Goal: Task Accomplishment & Management: Manage account settings

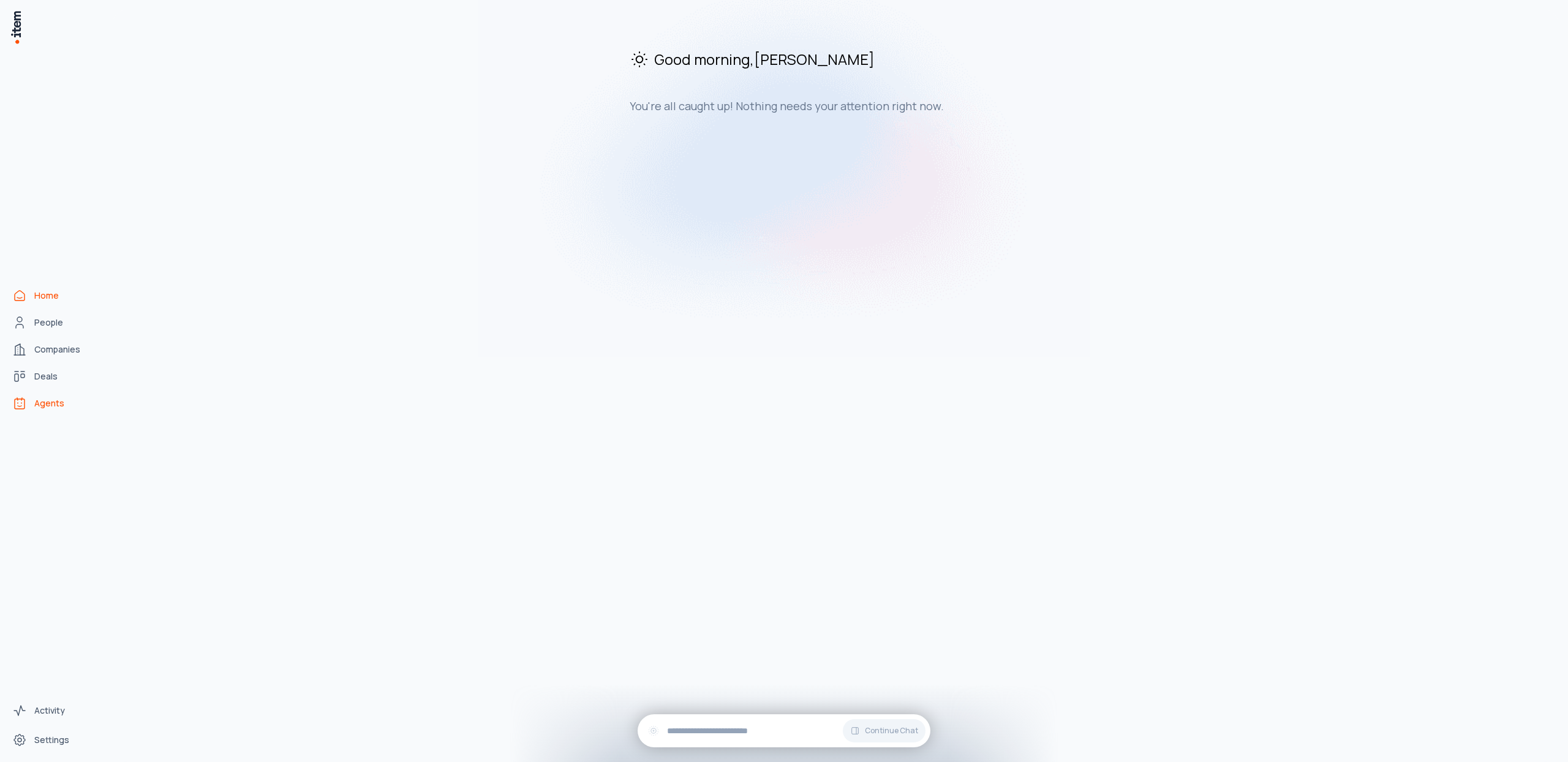
click at [38, 405] on span "Agents" at bounding box center [49, 404] width 30 height 13
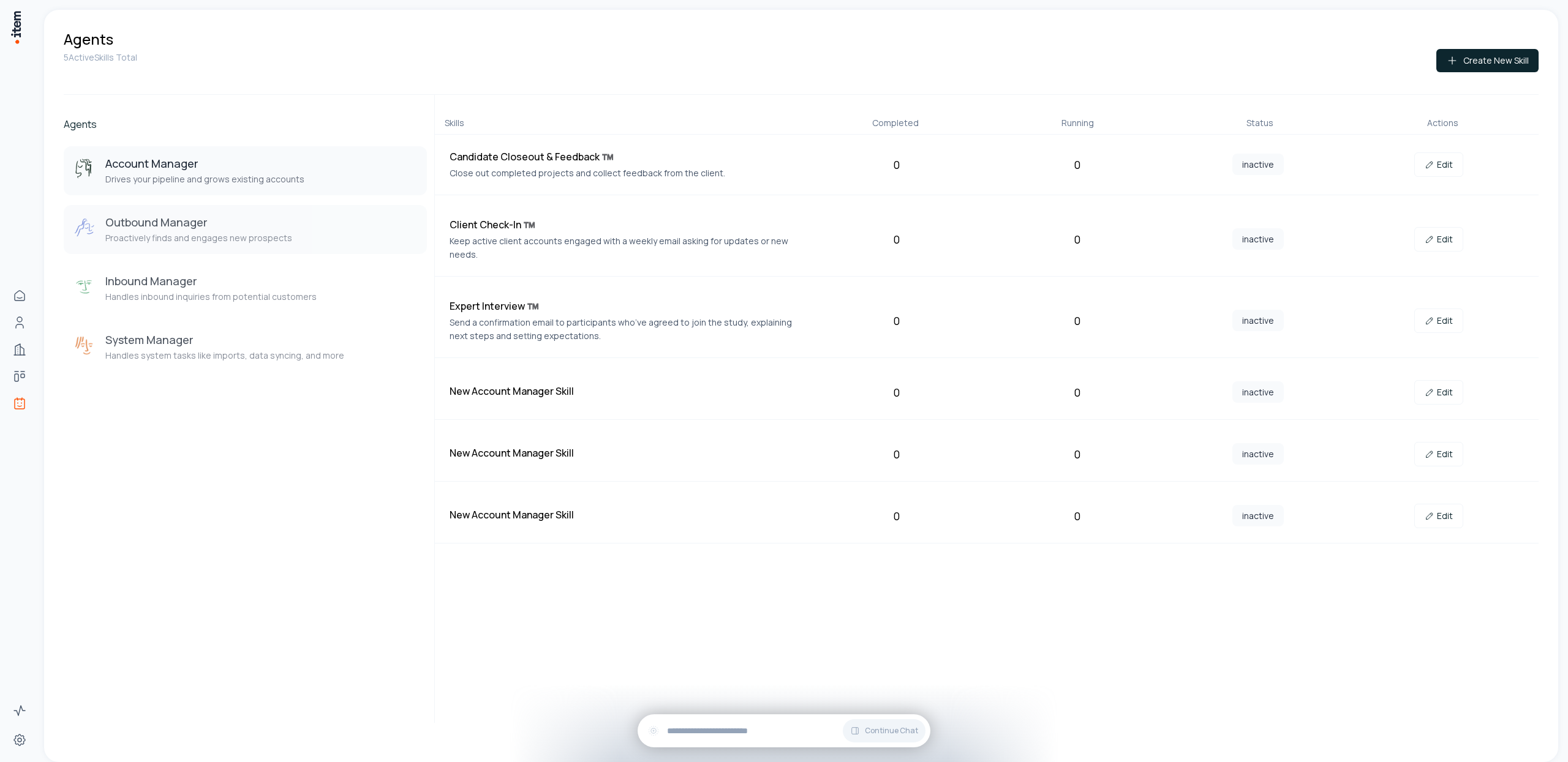
click at [316, 235] on div "Outbound Manager Proactively finds and engages new prospects" at bounding box center [246, 229] width 344 height 30
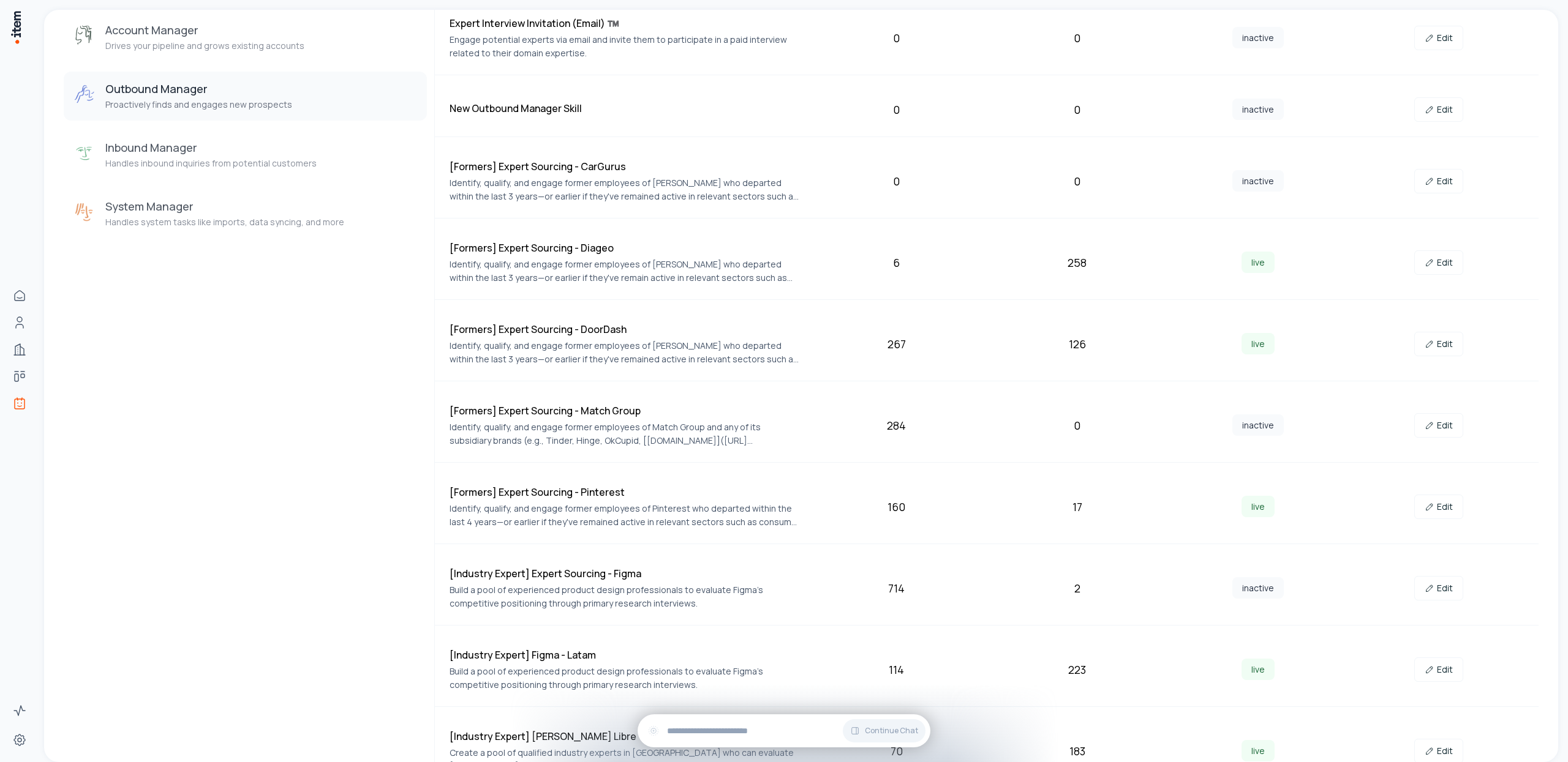
scroll to position [162, 0]
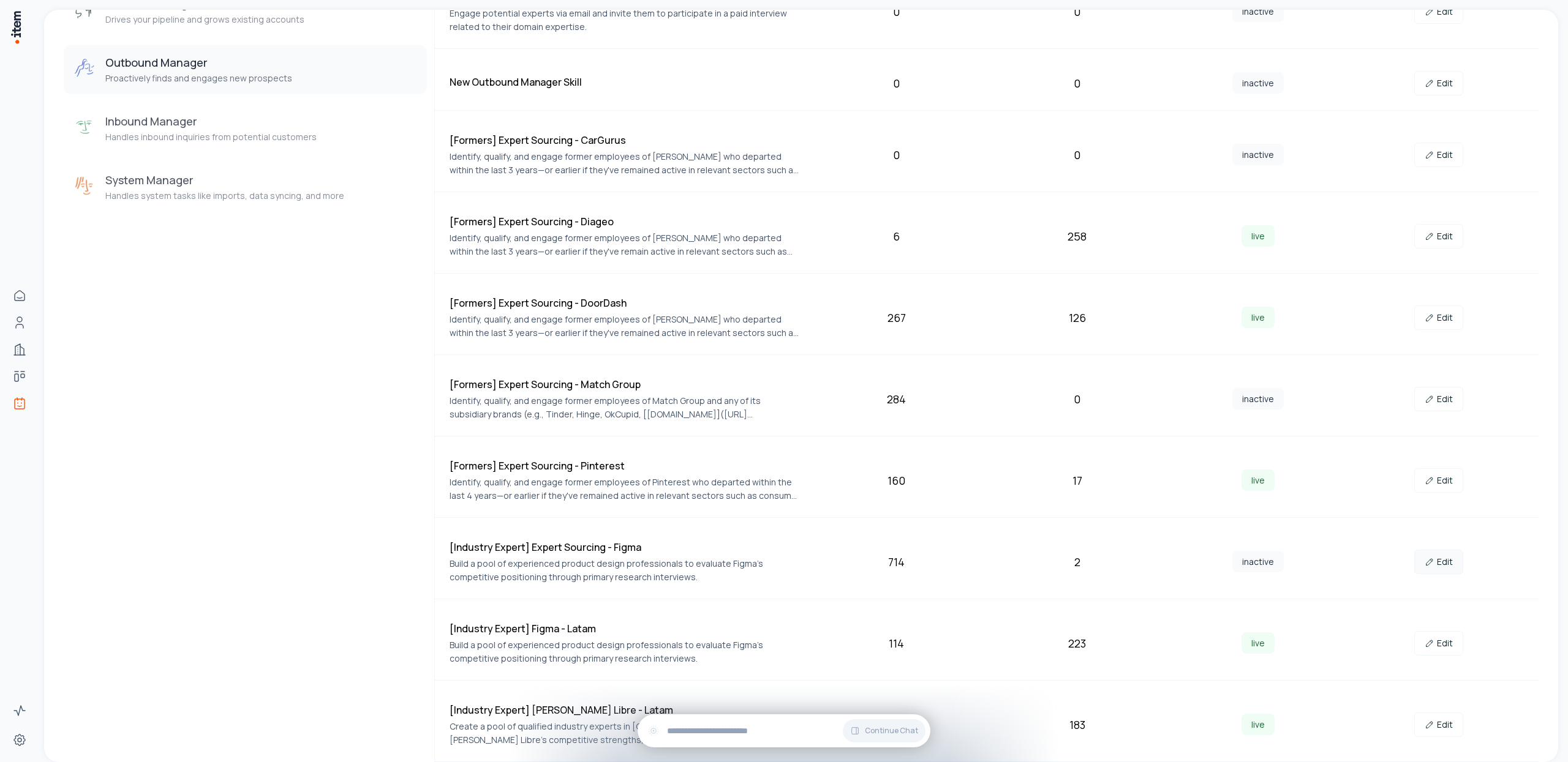
click at [1439, 564] on link "Edit" at bounding box center [1439, 561] width 49 height 24
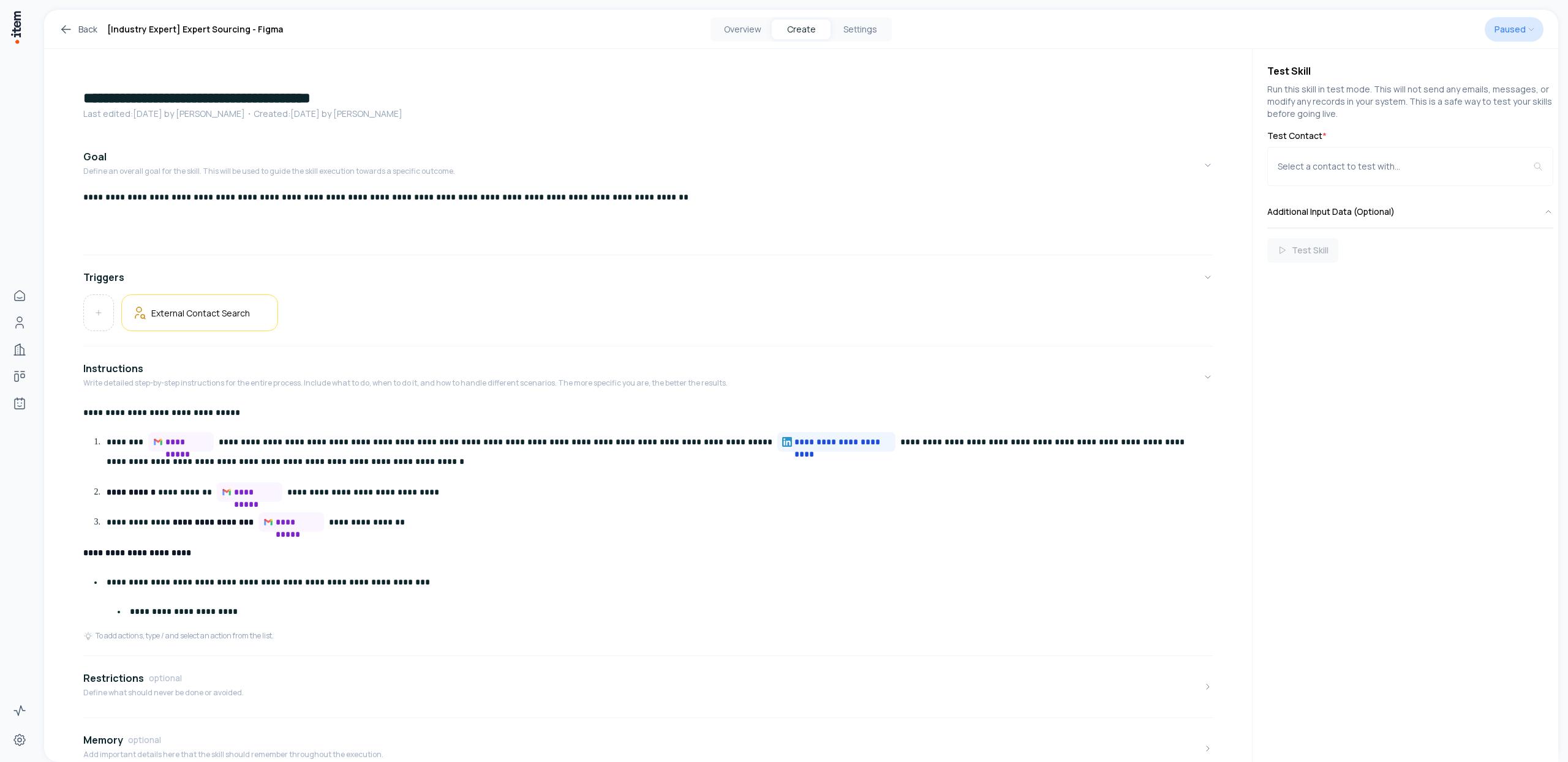
drag, startPoint x: 1505, startPoint y: 47, endPoint x: 1505, endPoint y: 28, distance: 19.0
click at [1505, 44] on div "Back [Industry Expert] Expert Sourcing - Figma Overview Create Settings Paused" at bounding box center [801, 30] width 1514 height 39
click at [1505, 26] on html "**********" at bounding box center [784, 381] width 1568 height 762
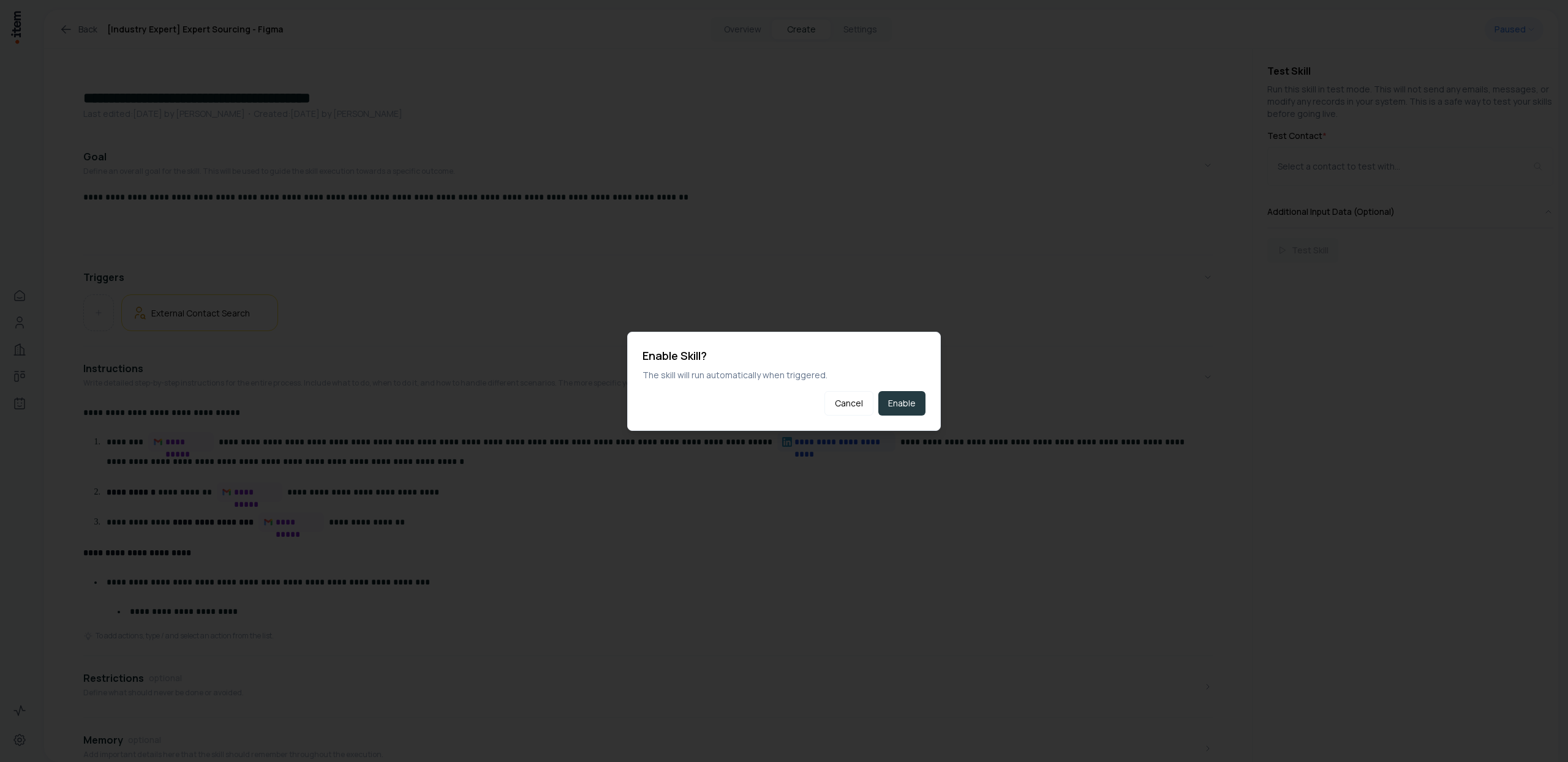
click at [913, 412] on button "Enable" at bounding box center [901, 403] width 47 height 24
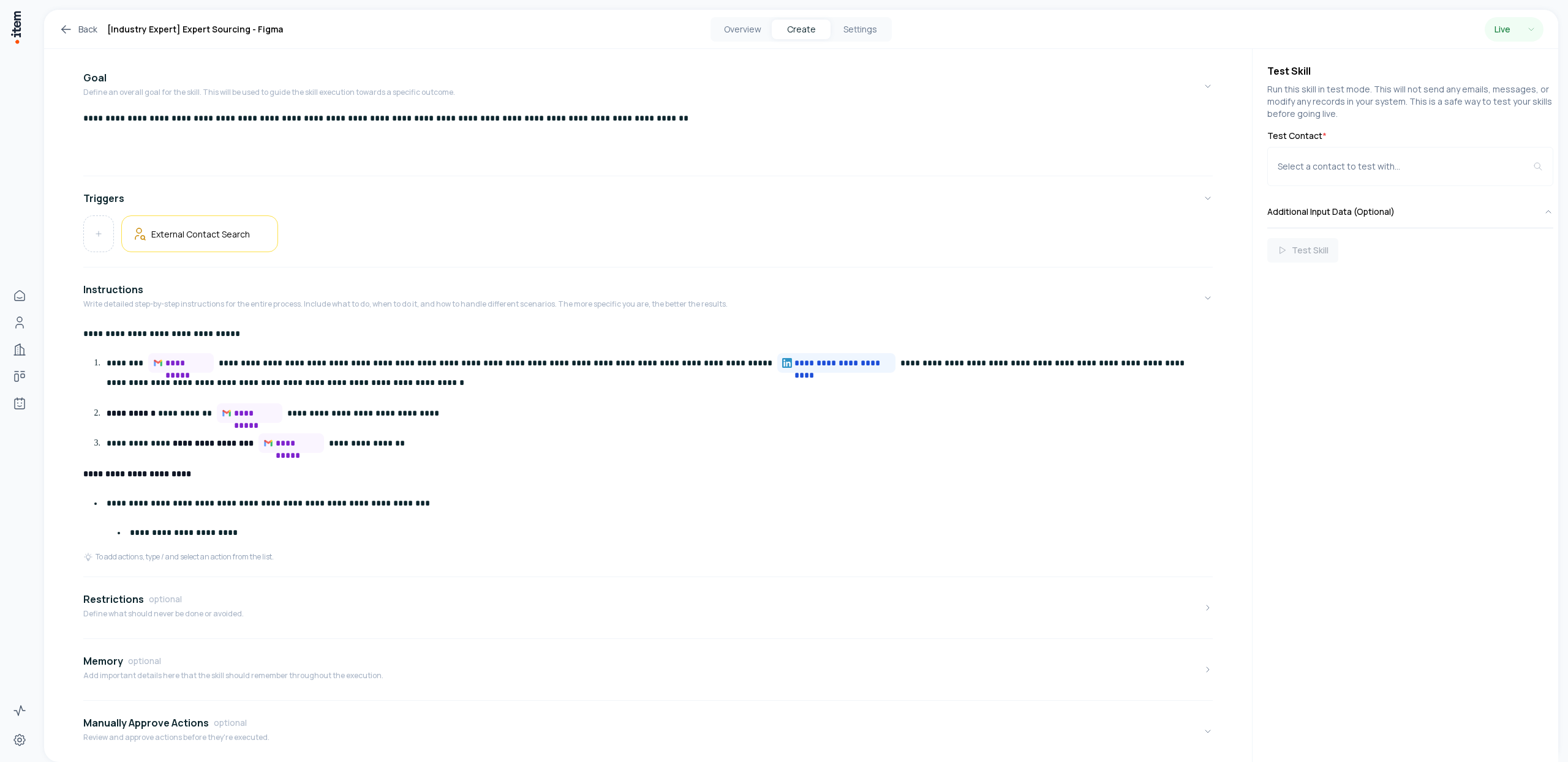
scroll to position [123, 0]
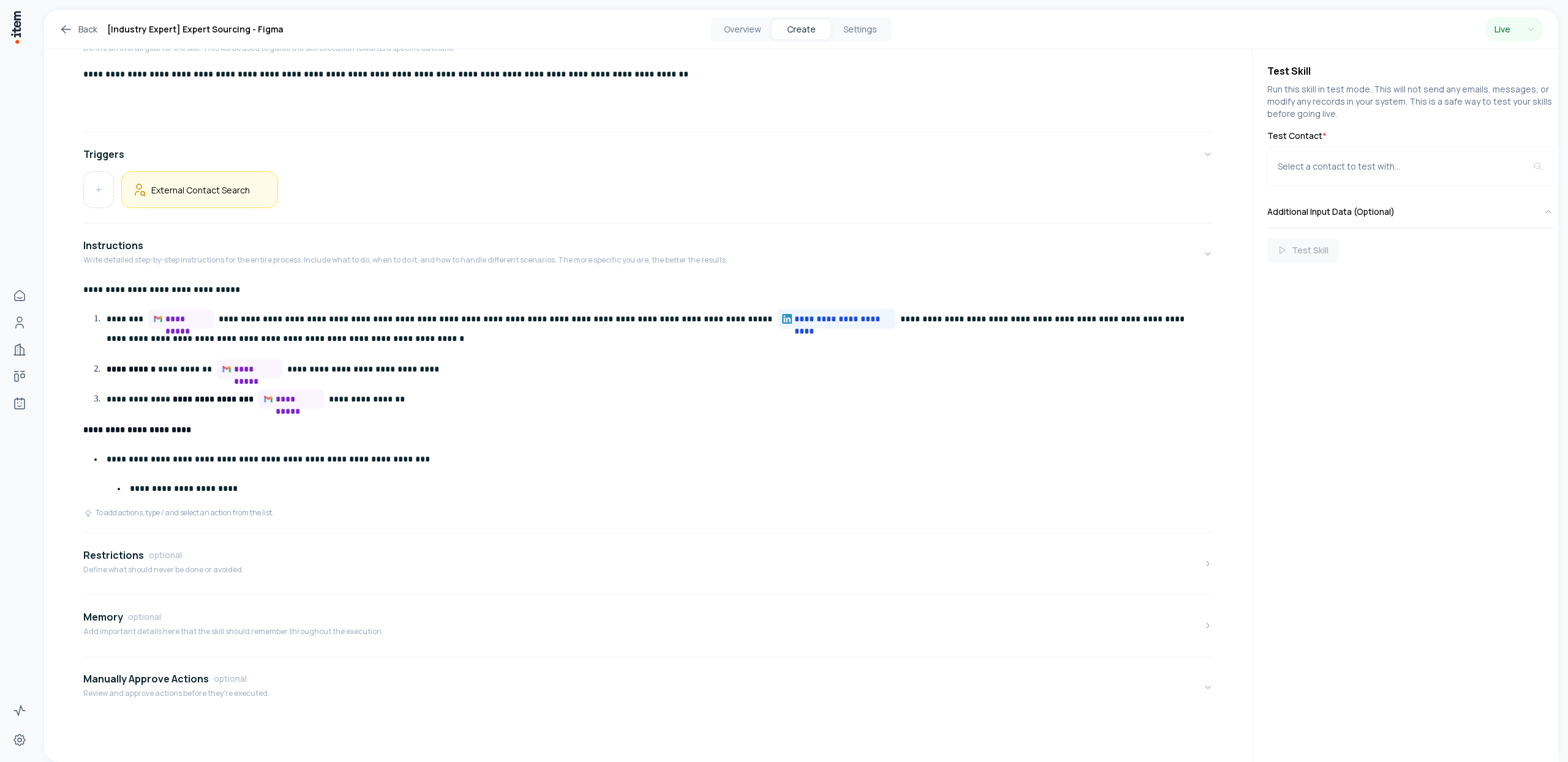
click at [236, 196] on div "External Contact Search" at bounding box center [200, 190] width 136 height 16
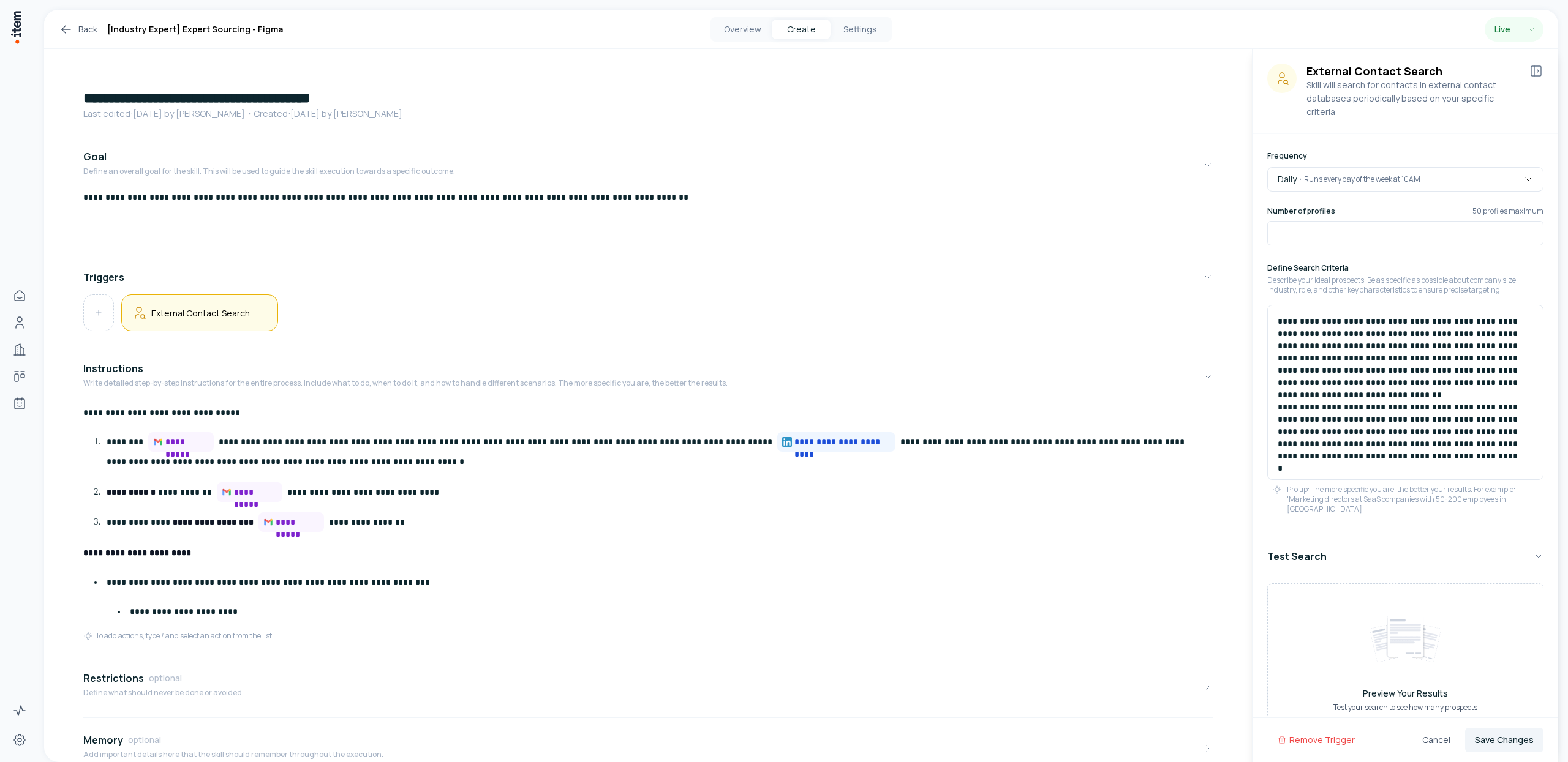
scroll to position [3, 0]
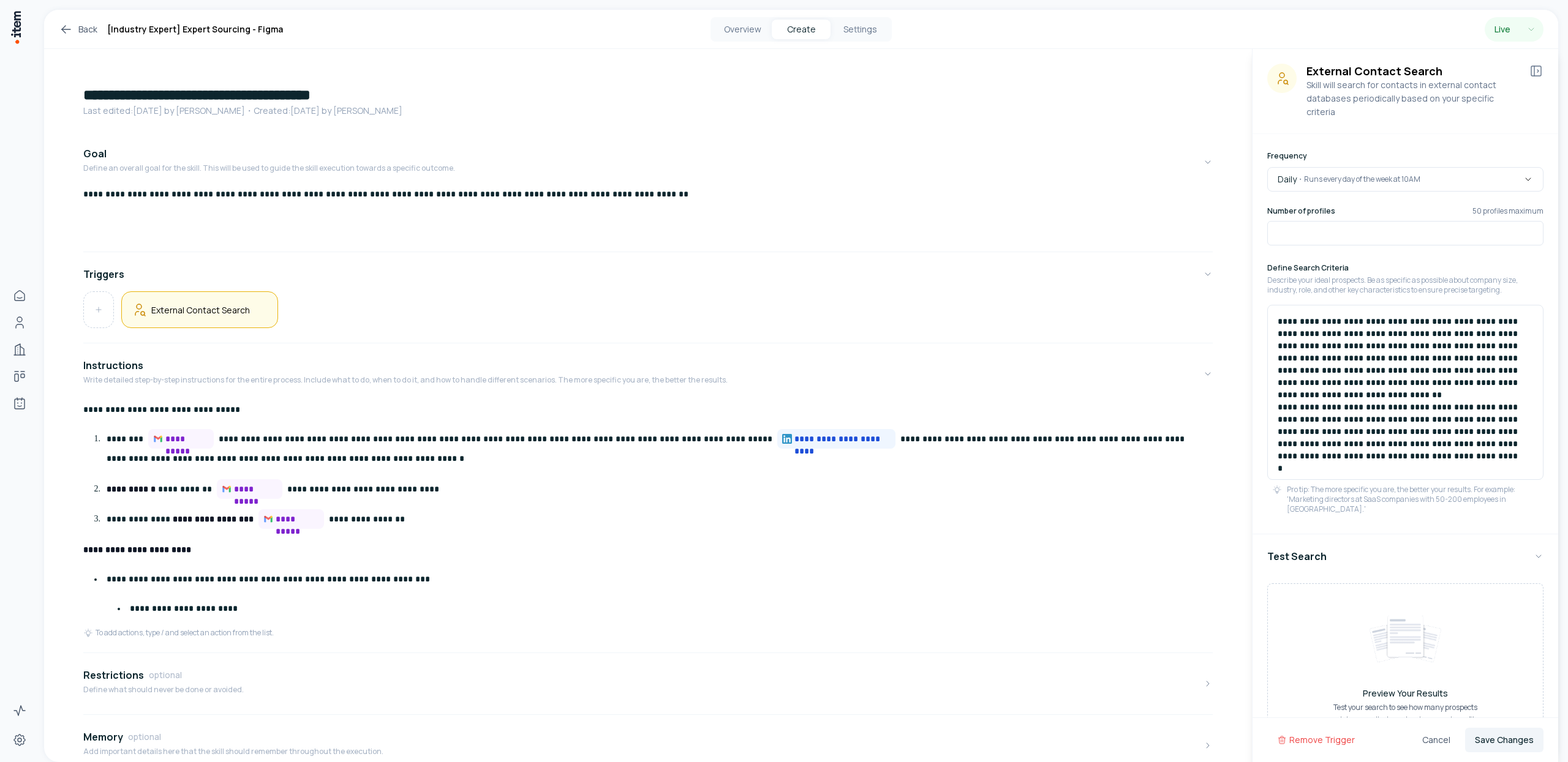
click at [1462, 734] on div "Cancel Save Changes" at bounding box center [1478, 740] width 131 height 24
click at [1493, 744] on button "Save Changes" at bounding box center [1504, 740] width 79 height 24
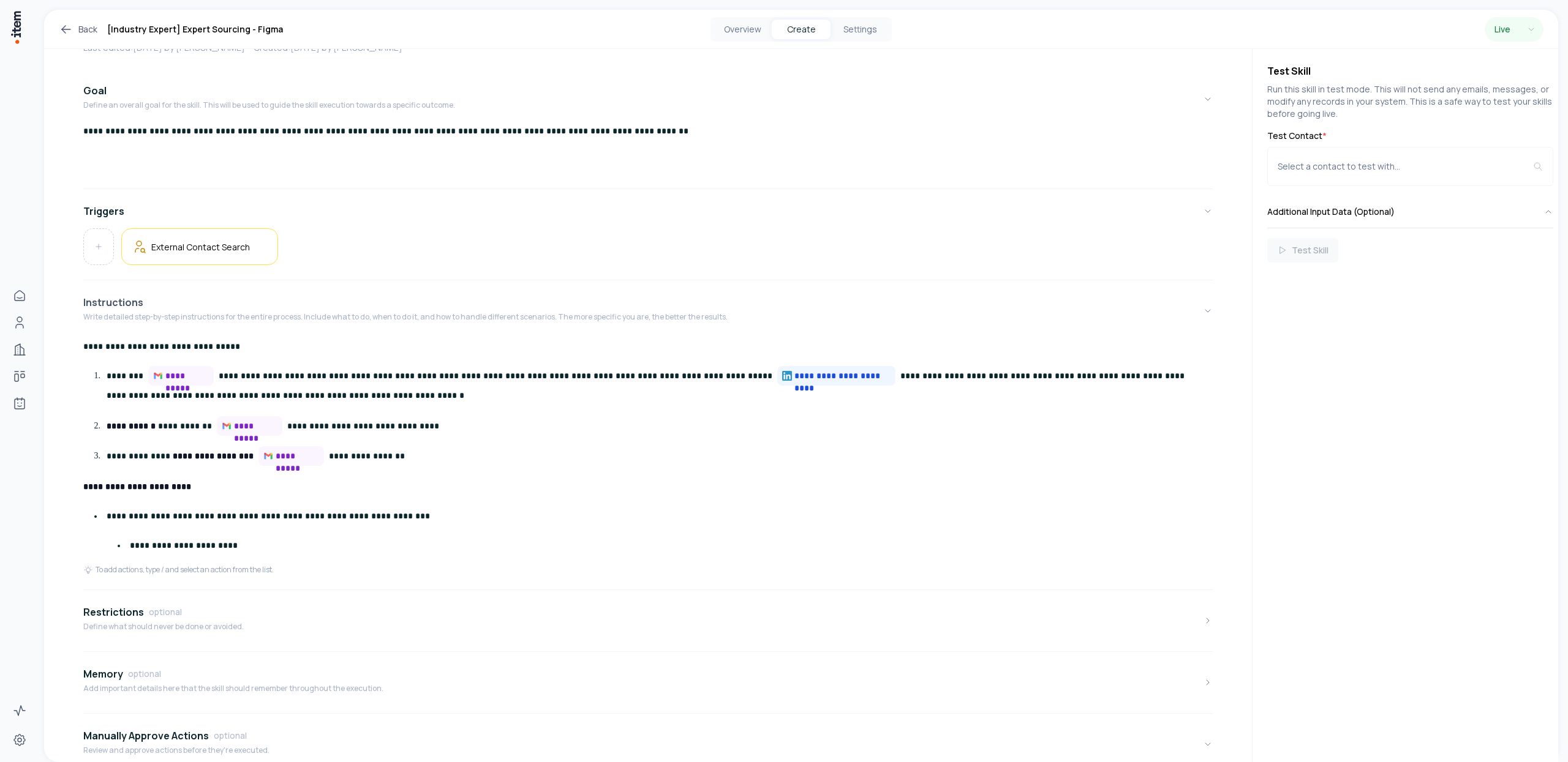
scroll to position [0, 0]
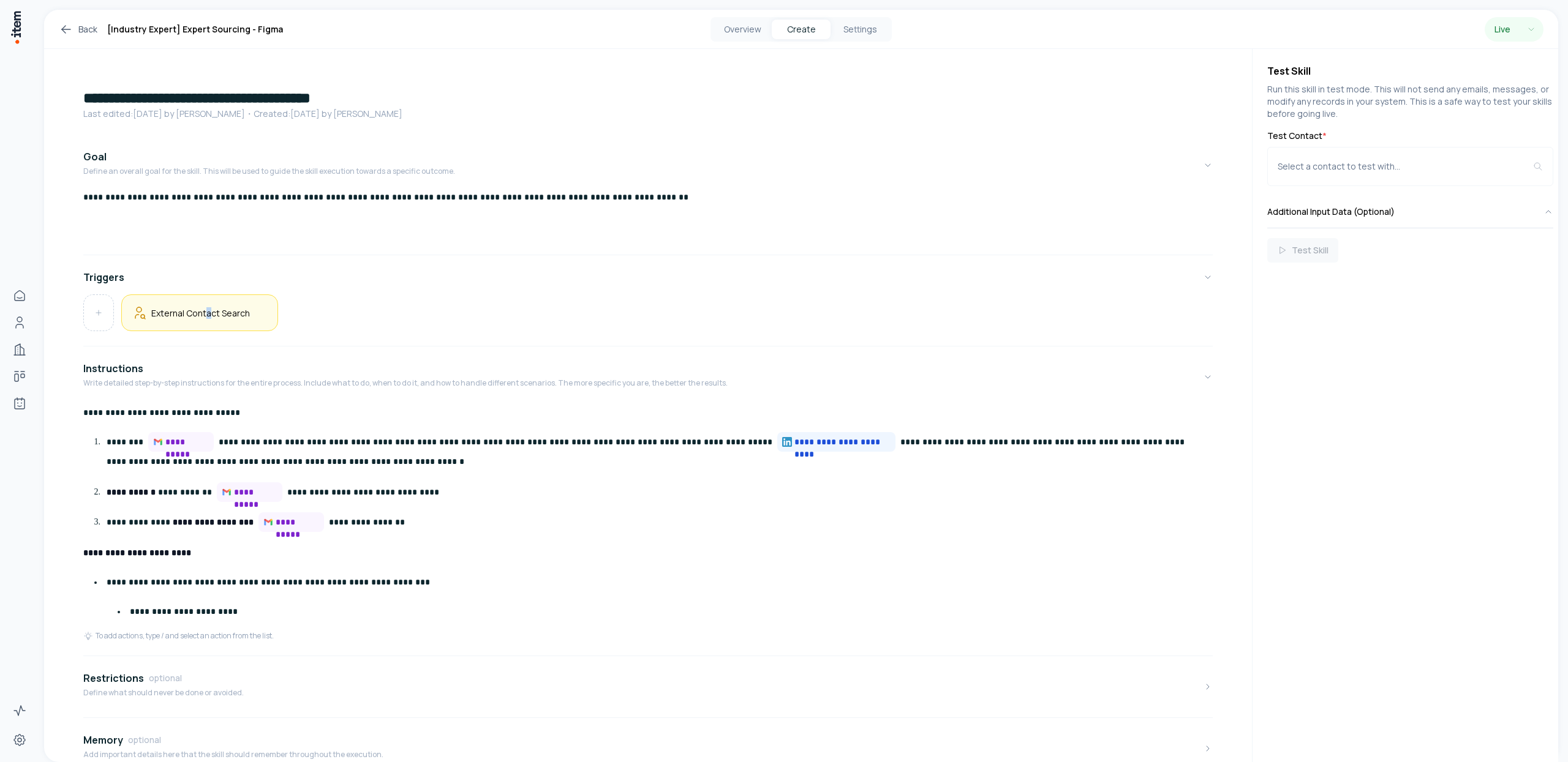
click at [209, 313] on h5 "External Contact Search" at bounding box center [201, 313] width 99 height 12
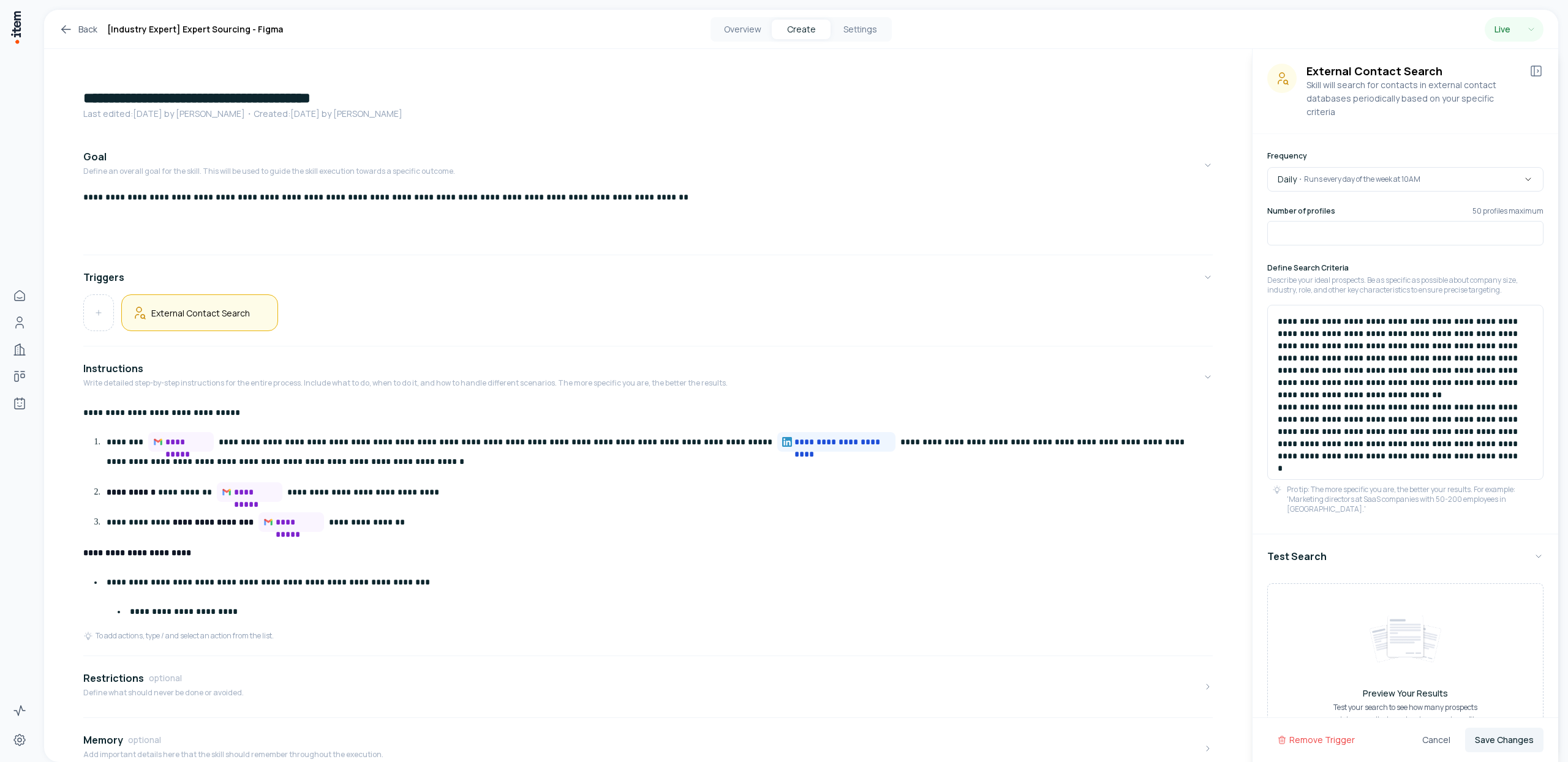
click at [899, 305] on div "External Contact Search" at bounding box center [648, 313] width 1130 height 37
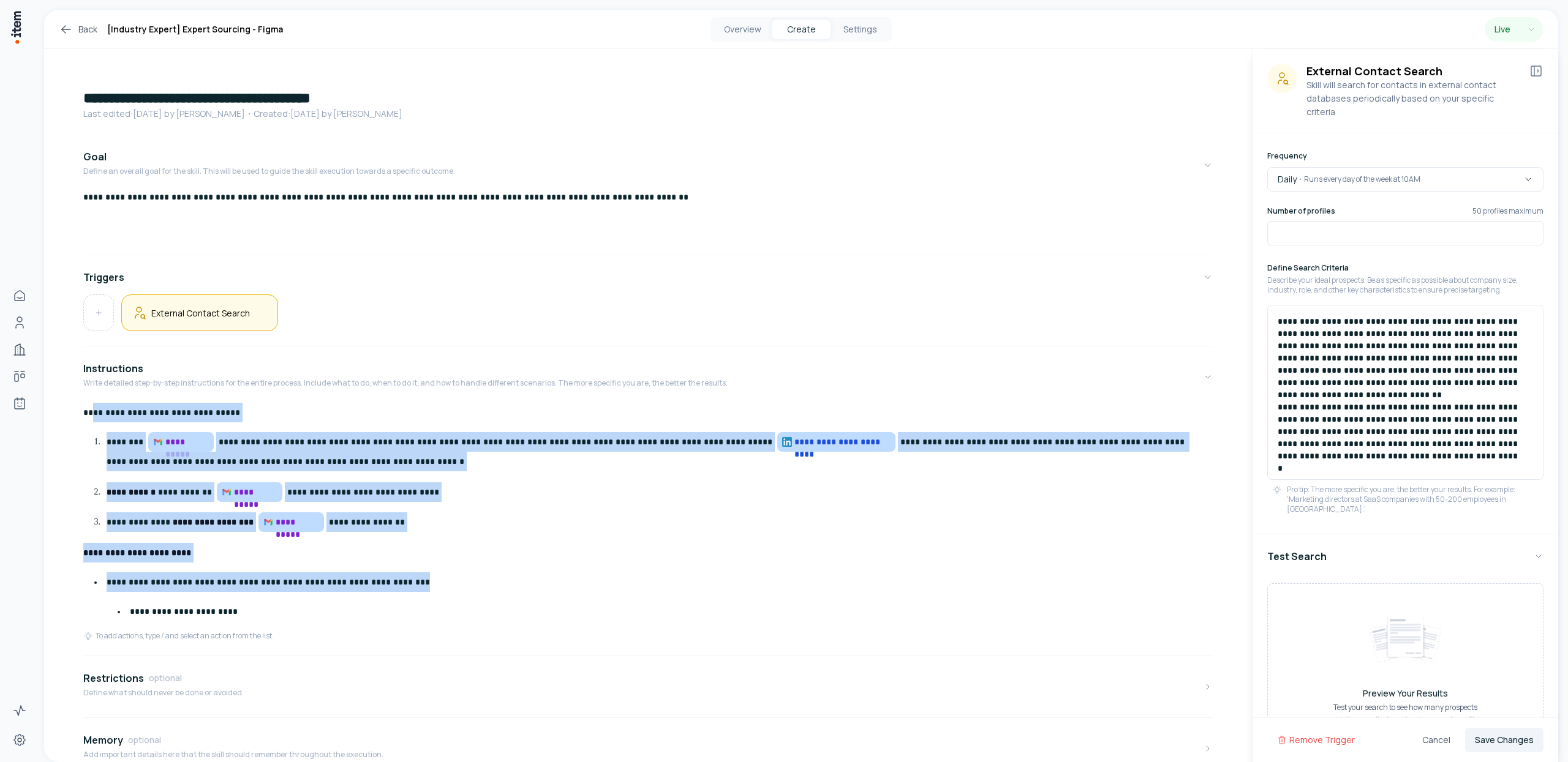
drag, startPoint x: 443, startPoint y: 582, endPoint x: 92, endPoint y: 415, distance: 388.7
click at [92, 415] on div "**********" at bounding box center [648, 517] width 1130 height 228
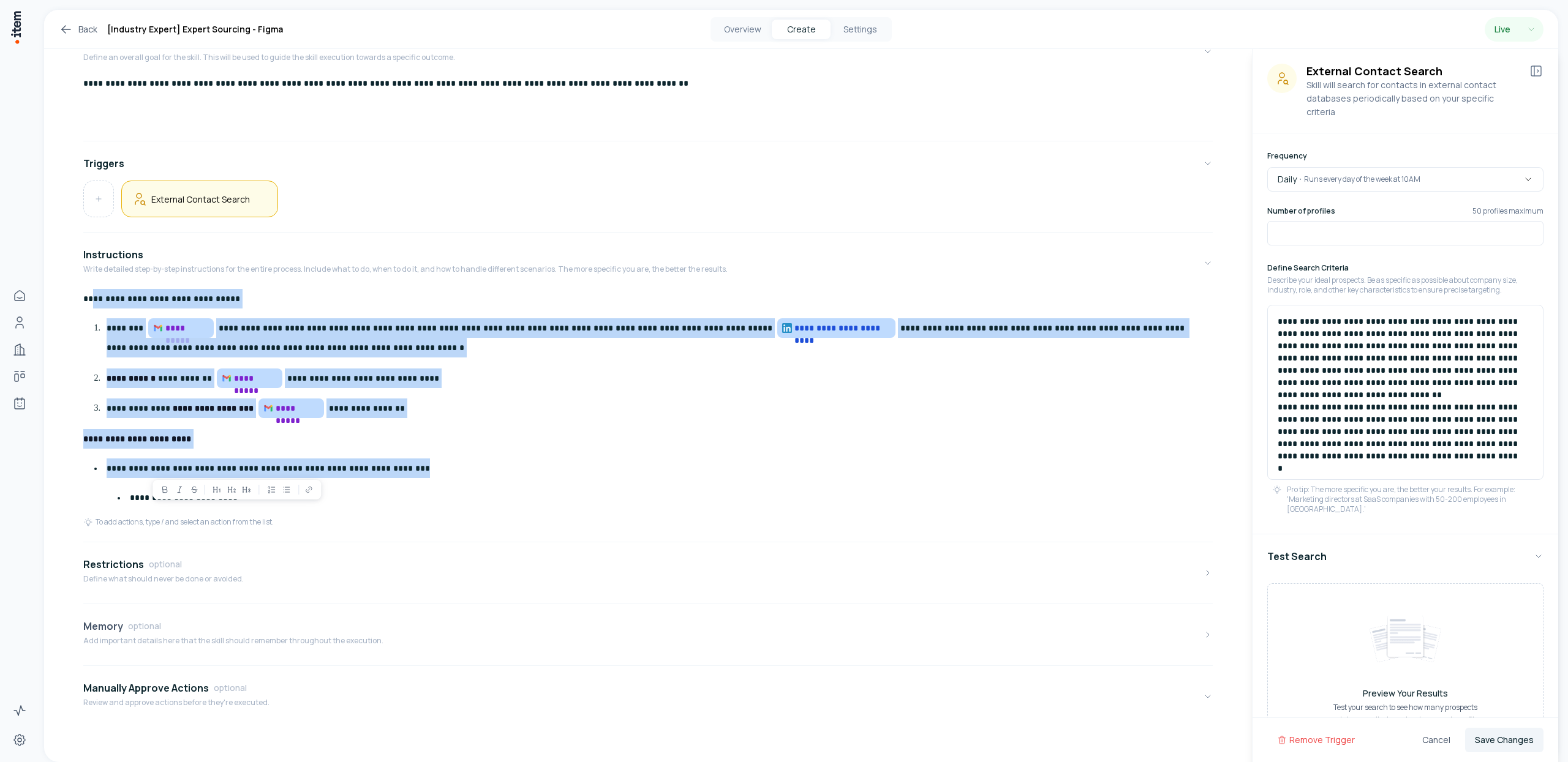
scroll to position [123, 0]
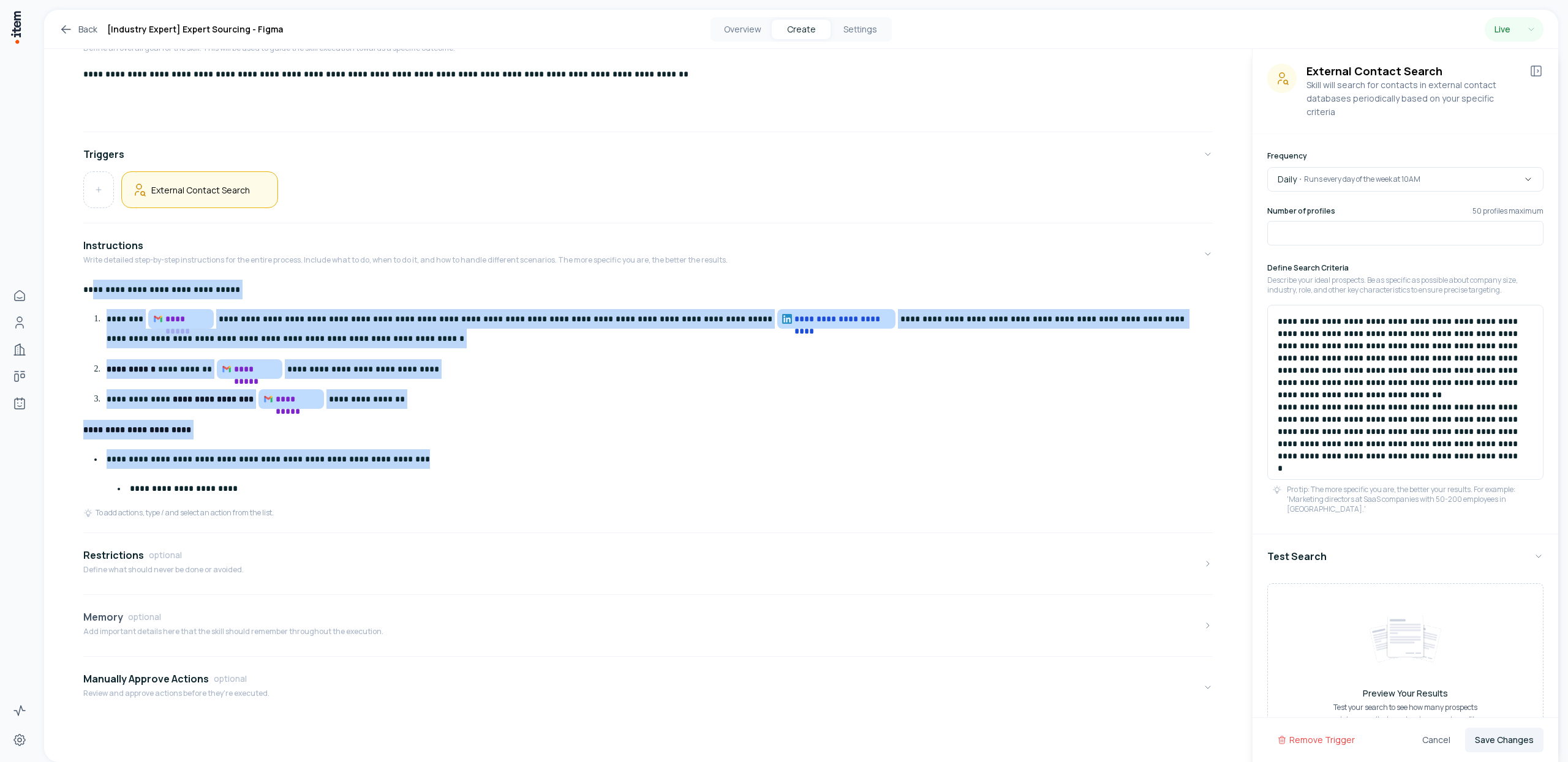
click at [658, 615] on button "Memory optional Add important details here that the skill should remember throu…" at bounding box center [648, 625] width 1130 height 51
click at [1346, 556] on button "Test Search" at bounding box center [1406, 556] width 276 height 34
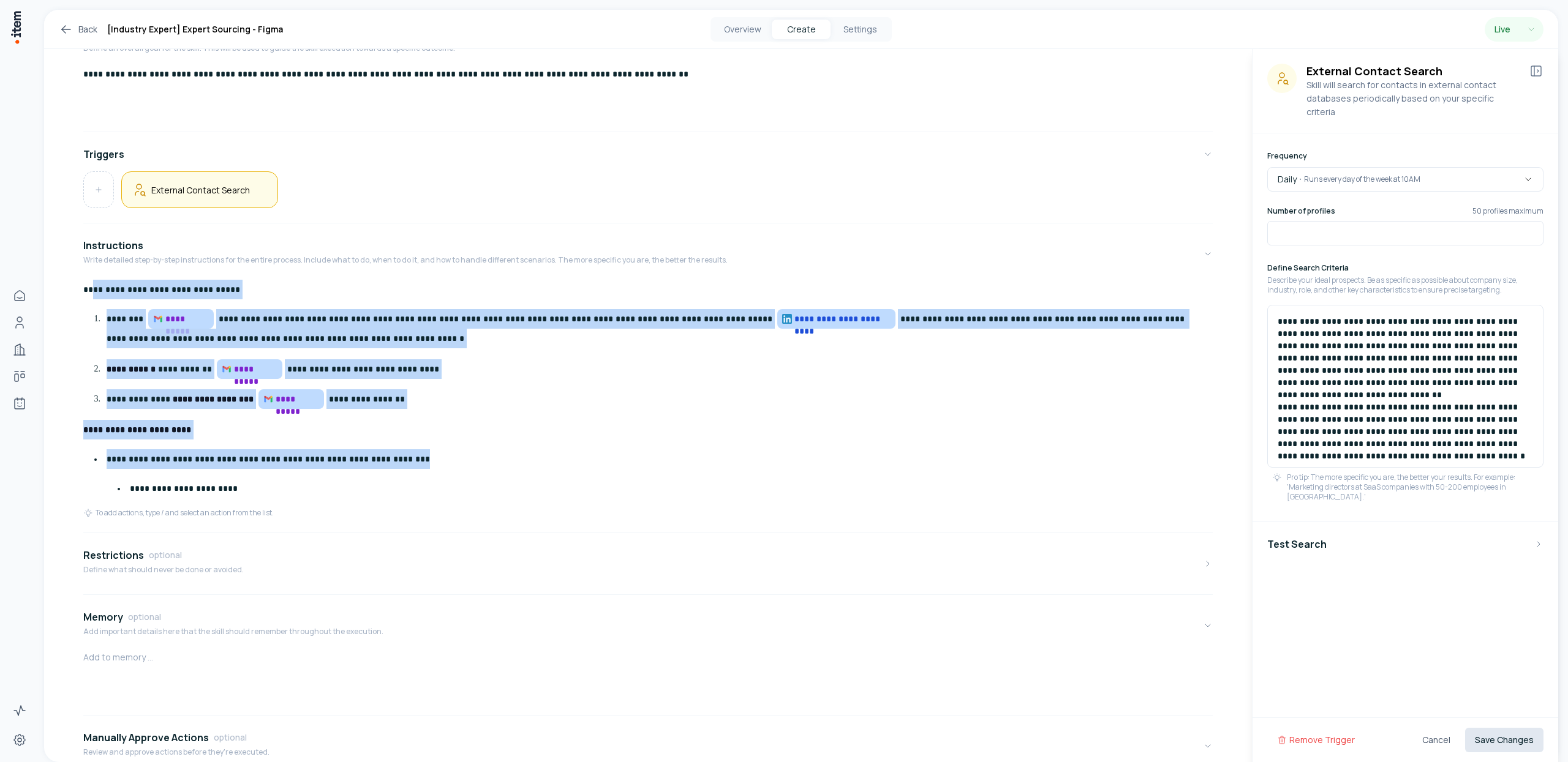
click at [1502, 746] on button "Save Changes" at bounding box center [1504, 740] width 79 height 24
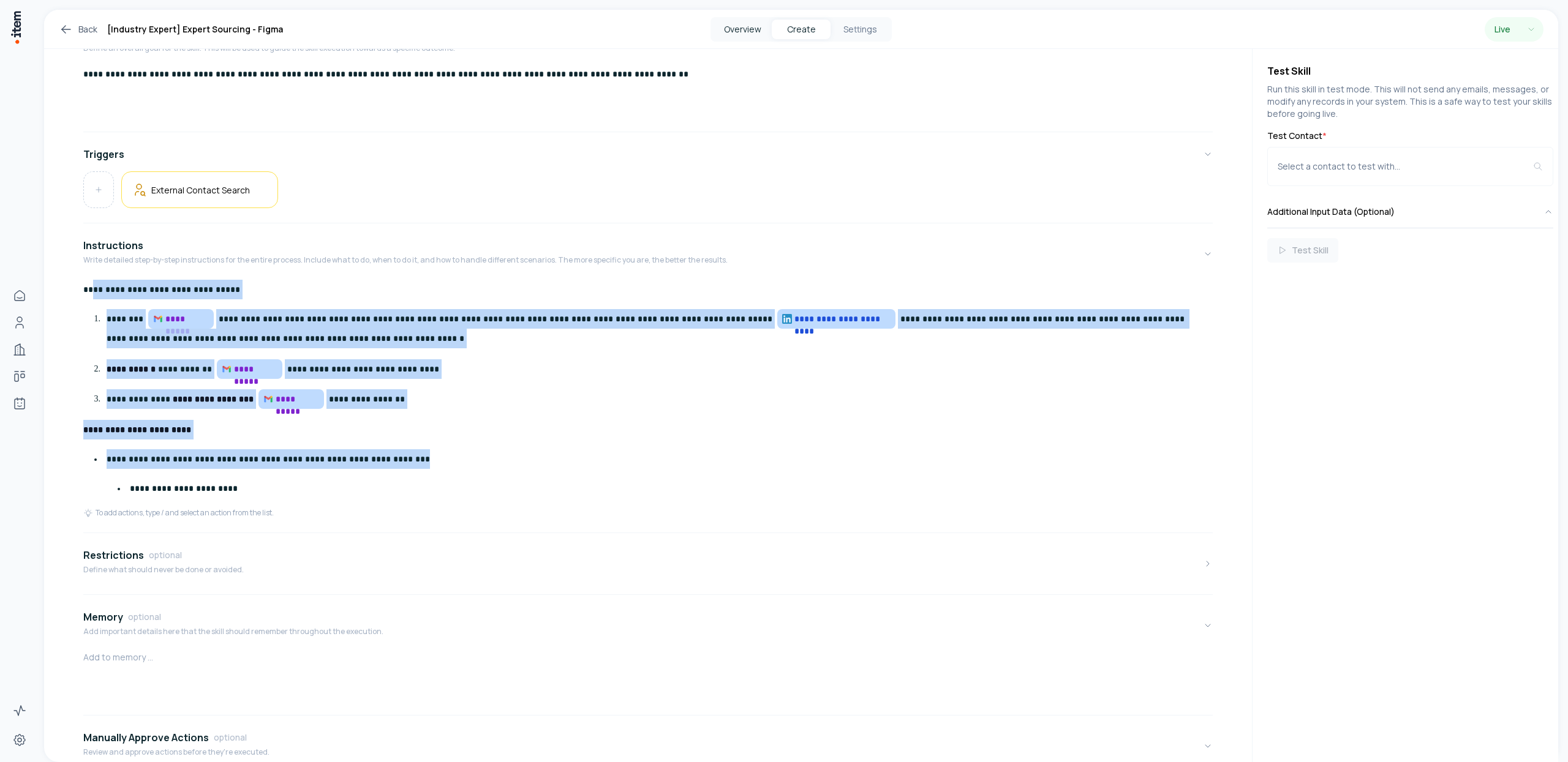
click at [749, 35] on button "Overview" at bounding box center [743, 30] width 59 height 20
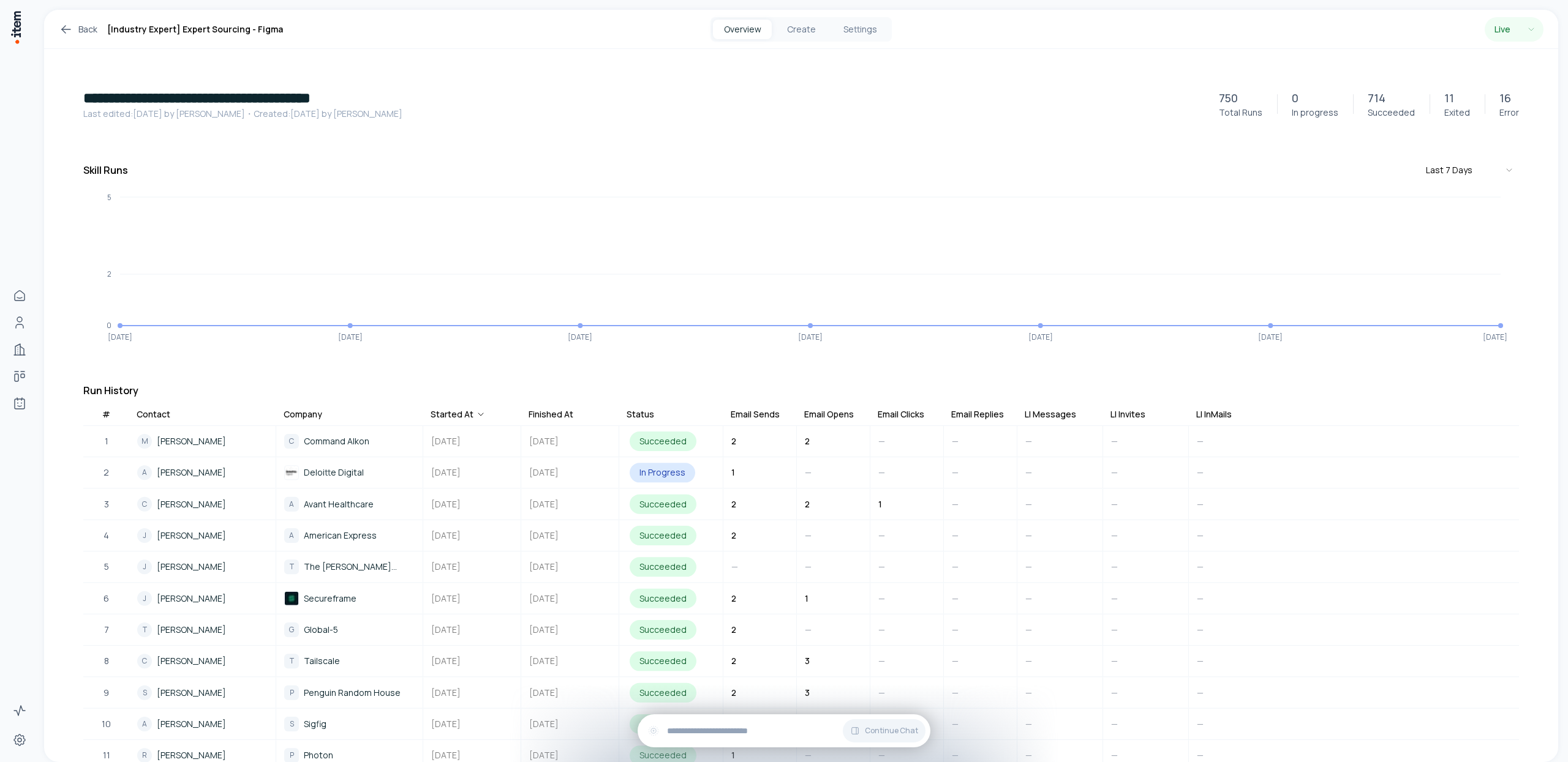
click at [91, 31] on link "Back" at bounding box center [78, 30] width 39 height 14
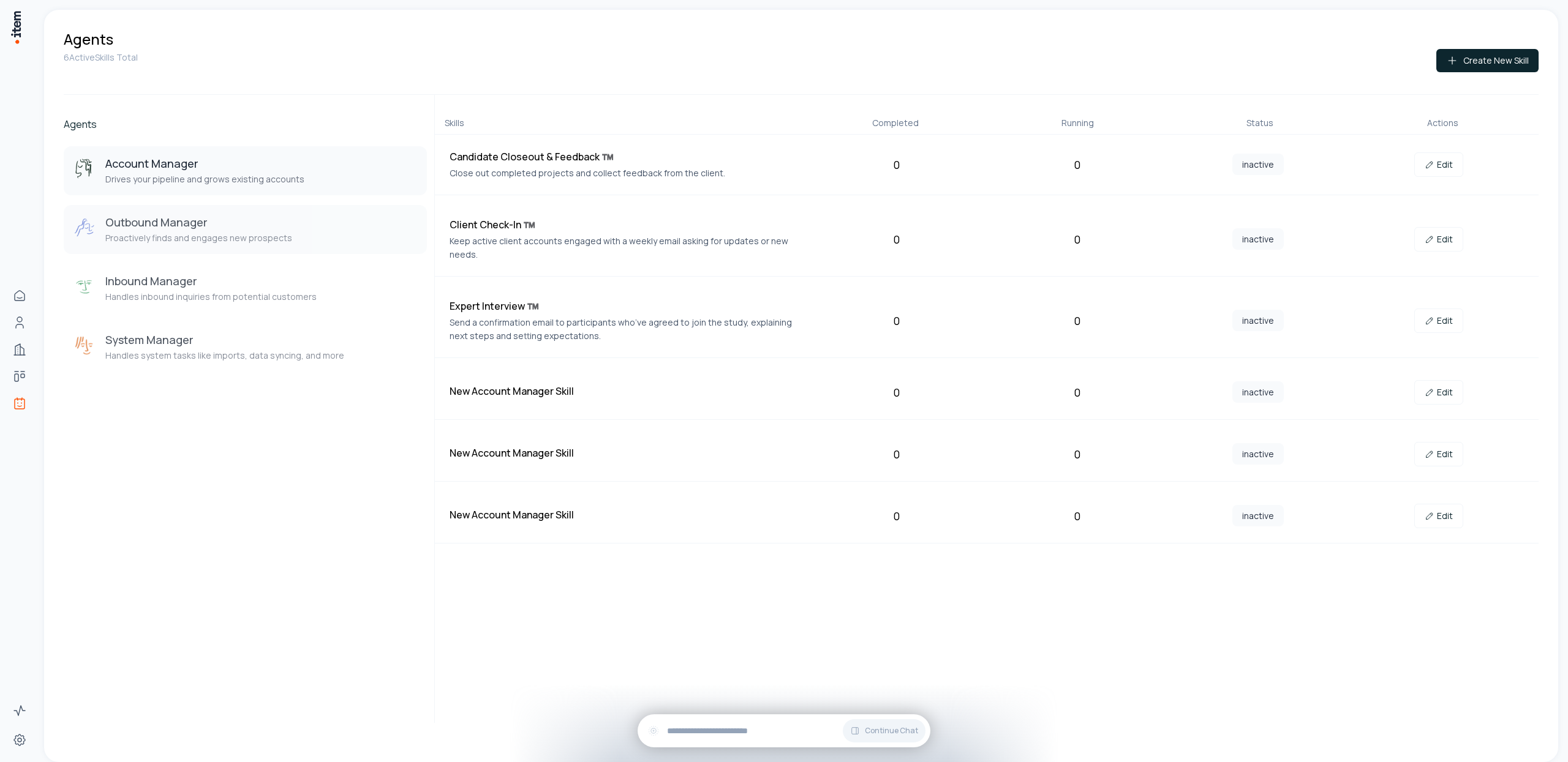
click at [322, 231] on div "Outbound Manager Proactively finds and engages new prospects" at bounding box center [246, 229] width 344 height 30
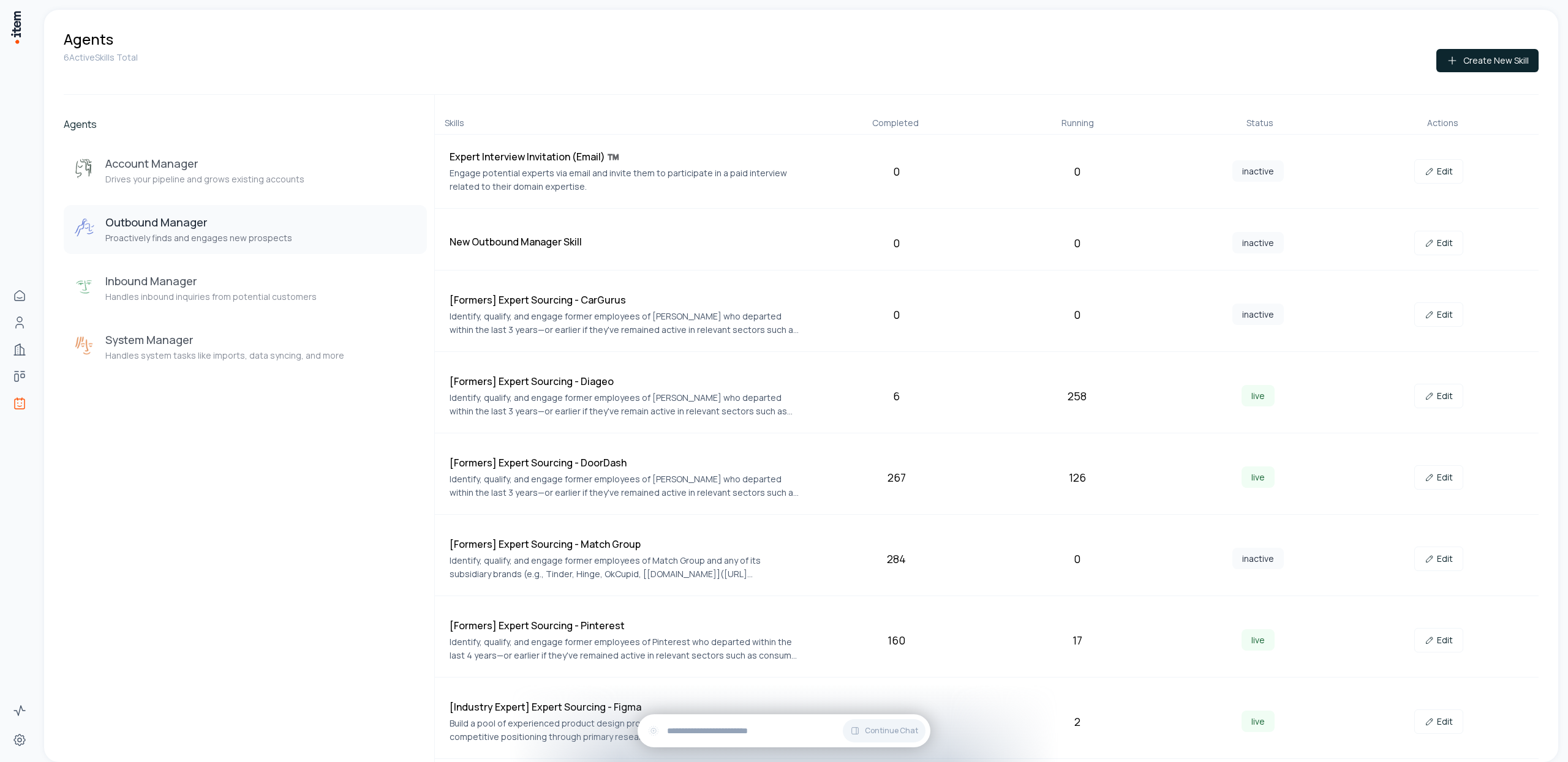
scroll to position [162, 0]
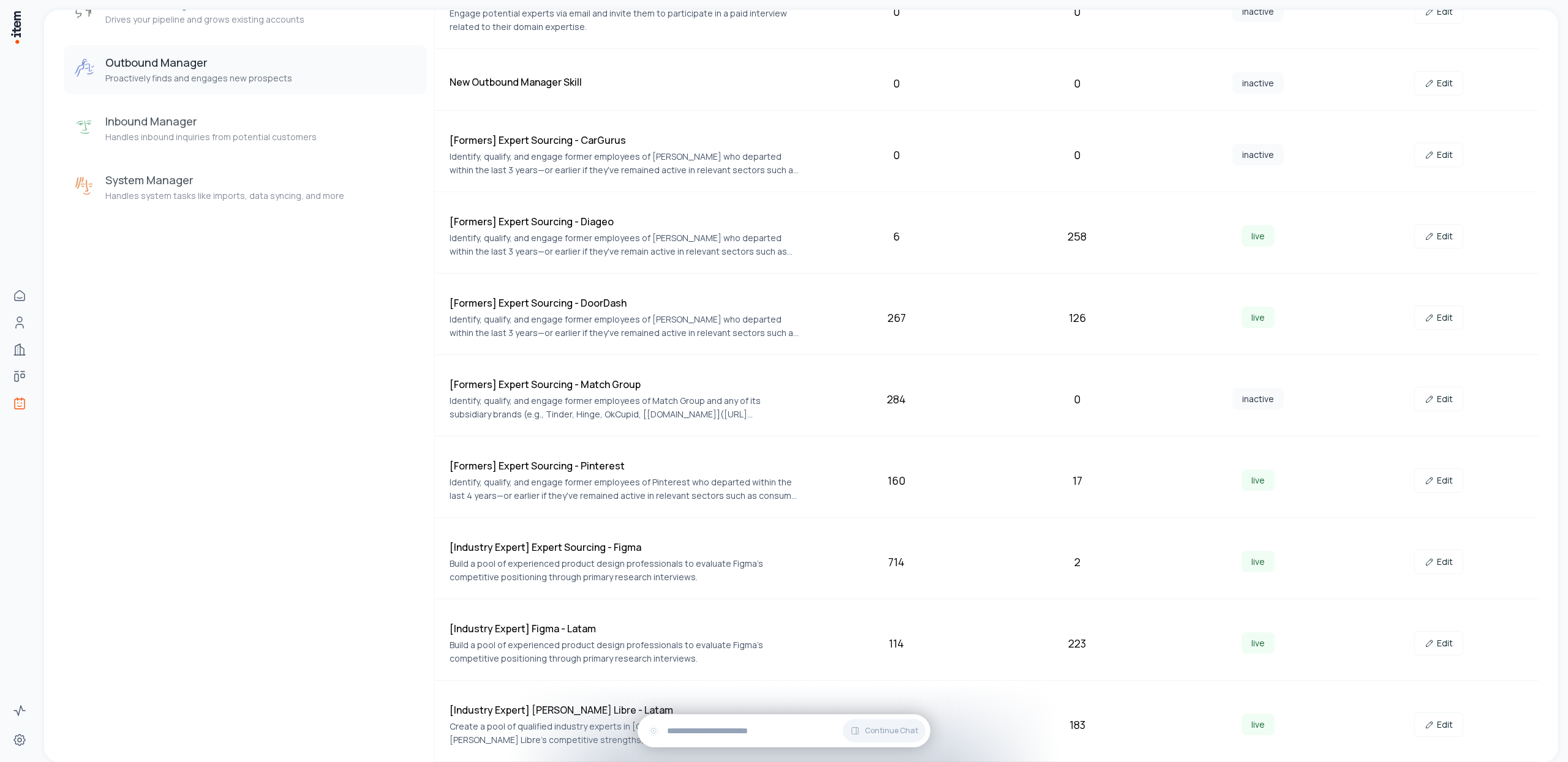
click at [245, 357] on div "Agents Account Manager Drives your pipeline and grows existing accounts Outboun…" at bounding box center [245, 349] width 363 height 827
